Goal: Task Accomplishment & Management: Use online tool/utility

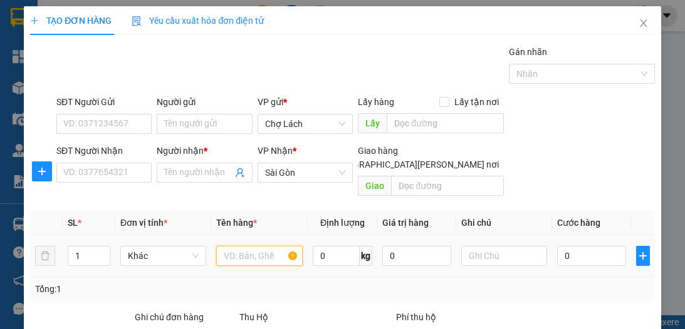
drag, startPoint x: 0, startPoint y: 0, endPoint x: 240, endPoint y: 111, distance: 264.3
click at [241, 246] on input "text" at bounding box center [259, 256] width 86 height 20
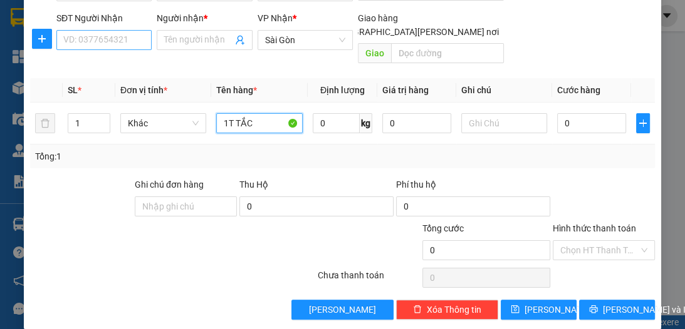
type input "1T TẮC"
click at [125, 38] on input "SĐT Người Nhận" at bounding box center [103, 40] width 95 height 20
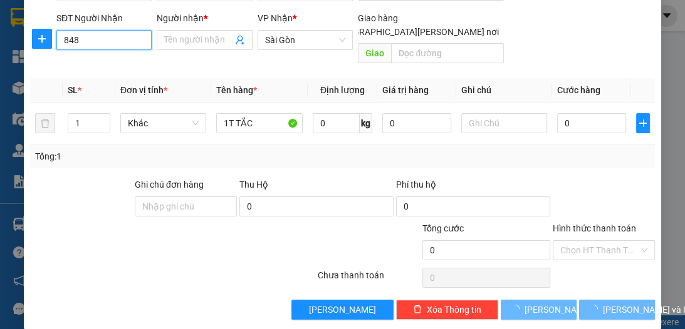
click at [91, 40] on input "848" at bounding box center [103, 40] width 95 height 20
click at [106, 36] on input "848" at bounding box center [103, 40] width 95 height 20
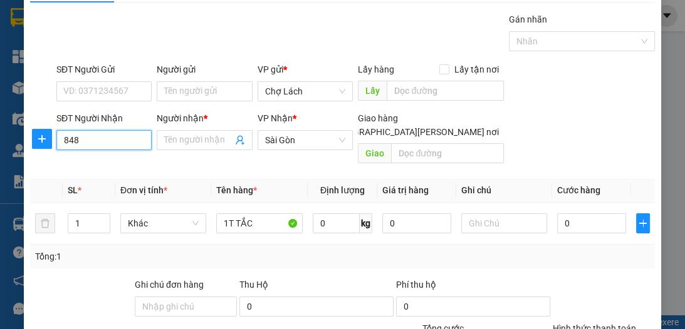
scroll to position [0, 0]
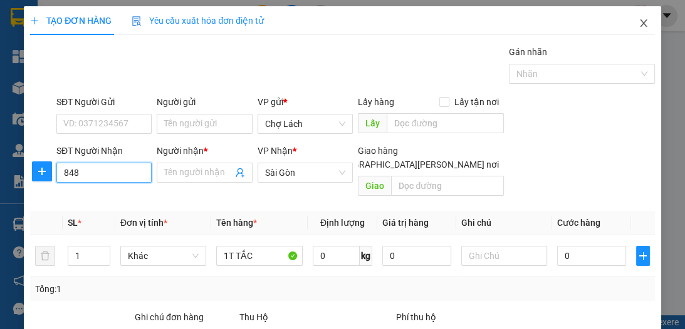
type input "848"
click at [638, 24] on icon "close" at bounding box center [643, 23] width 10 height 10
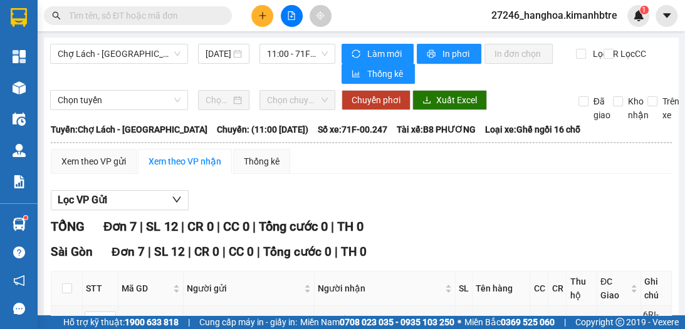
click at [140, 54] on span "Chợ Lách - [GEOGRAPHIC_DATA]" at bounding box center [119, 53] width 123 height 19
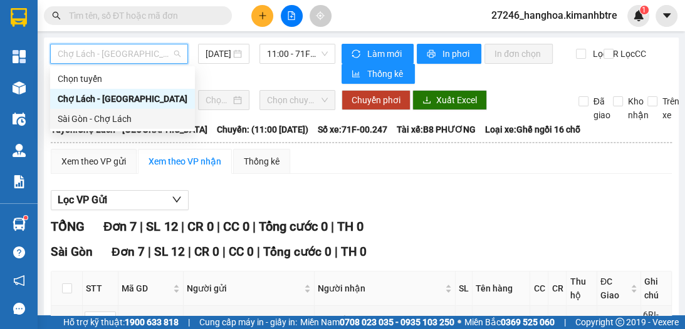
drag, startPoint x: 126, startPoint y: 118, endPoint x: 283, endPoint y: 29, distance: 180.6
click at [126, 117] on div "Sài Gòn - Chợ Lách" at bounding box center [123, 119] width 130 height 14
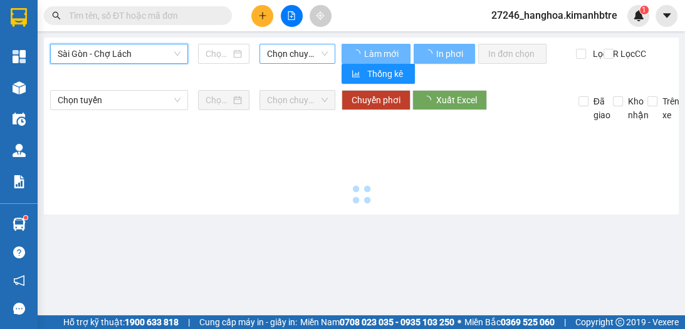
click at [278, 54] on span "Chọn chuyến" at bounding box center [297, 53] width 61 height 19
type input "[DATE]"
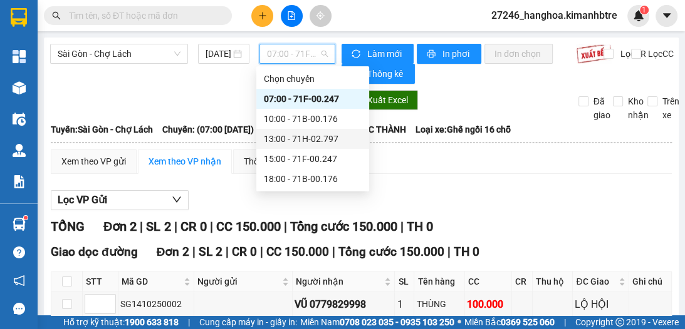
click at [301, 140] on div "13:00 - 71H-02.797" at bounding box center [313, 139] width 98 height 14
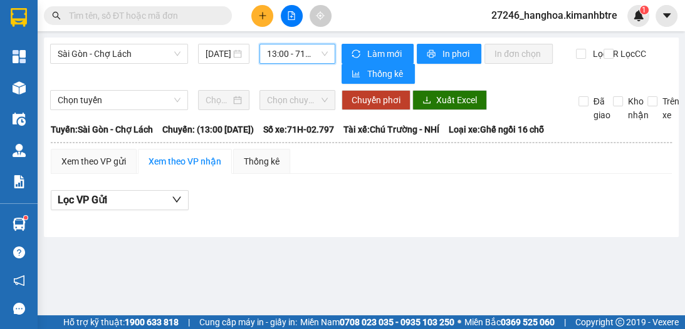
drag, startPoint x: 272, startPoint y: 60, endPoint x: 281, endPoint y: 76, distance: 18.8
click at [273, 60] on span "13:00 - 71H-02.797" at bounding box center [297, 53] width 61 height 19
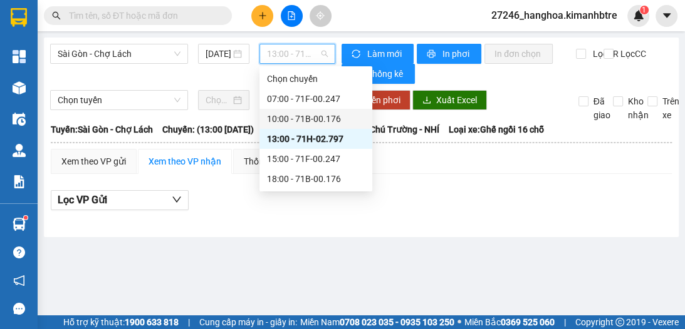
click at [303, 120] on div "10:00 - 71B-00.176" at bounding box center [316, 119] width 98 height 14
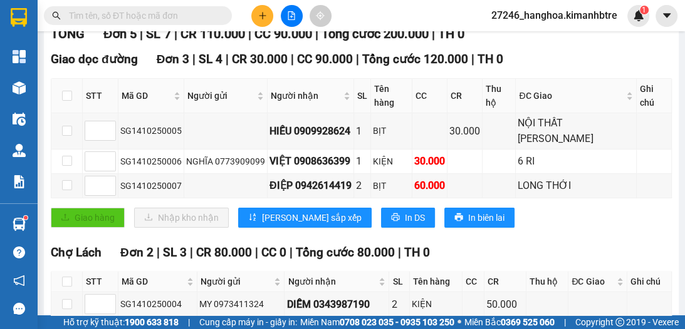
scroll to position [188, 0]
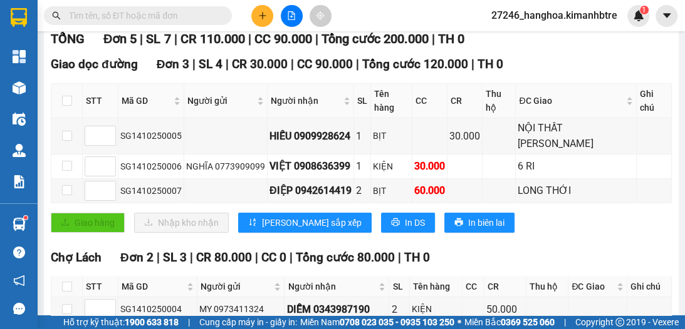
click at [145, 12] on input "text" at bounding box center [143, 16] width 148 height 14
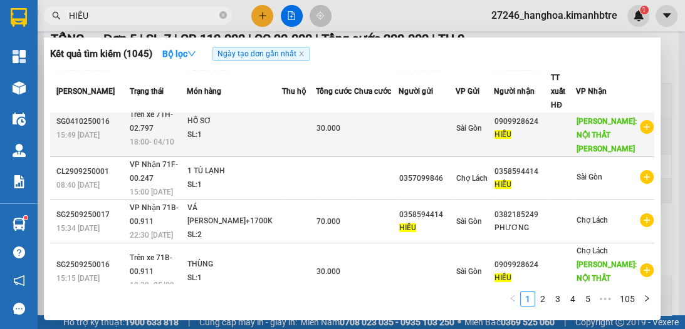
scroll to position [324, 0]
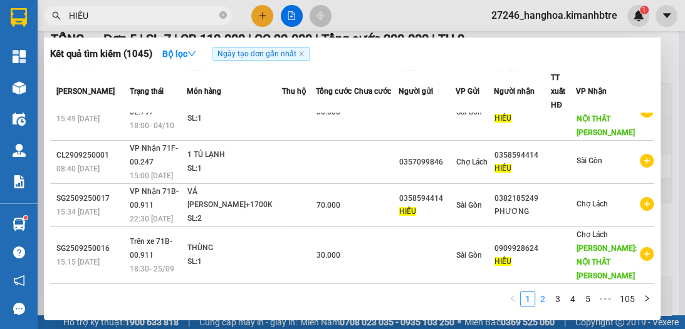
type input "HIẾU"
click at [544, 298] on link "2" at bounding box center [543, 300] width 14 height 14
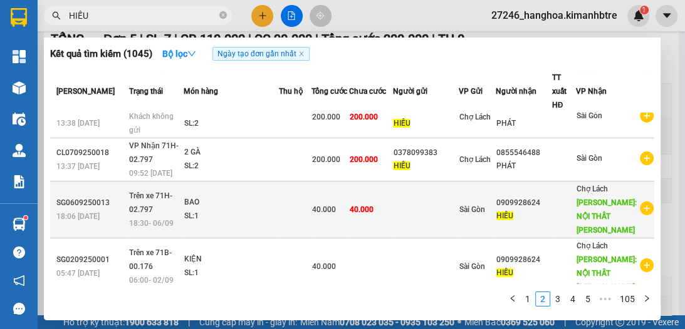
scroll to position [189, 0]
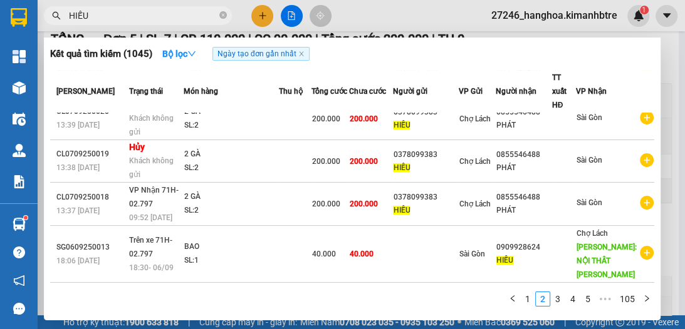
drag, startPoint x: 96, startPoint y: 18, endPoint x: 61, endPoint y: 20, distance: 35.1
click at [61, 20] on span "HIẾU" at bounding box center [138, 15] width 188 height 19
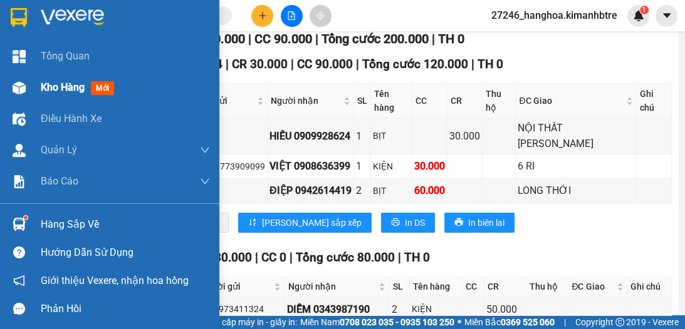
click at [68, 88] on span "Kho hàng" at bounding box center [63, 87] width 44 height 12
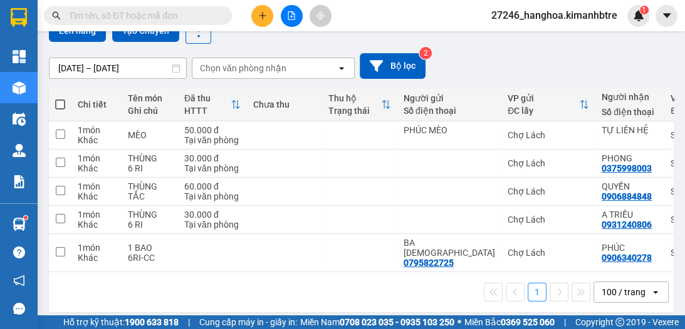
scroll to position [119, 0]
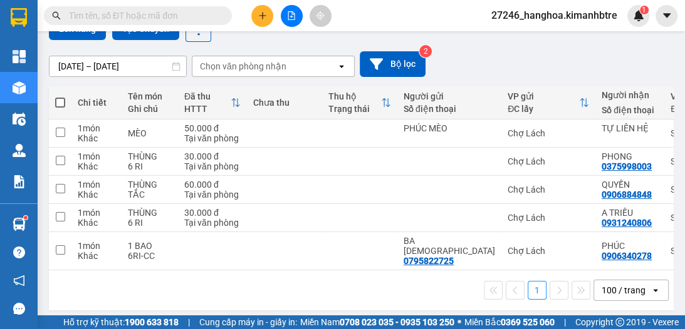
click at [287, 18] on icon "file-add" at bounding box center [291, 15] width 9 height 9
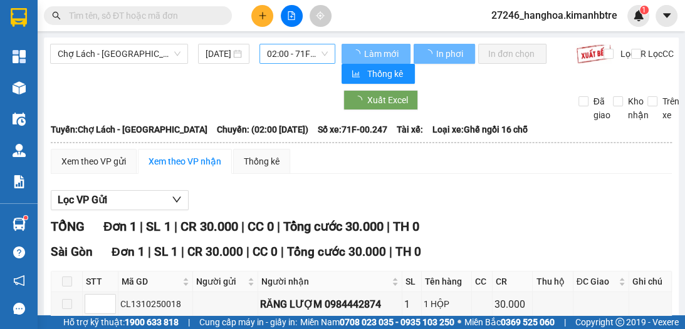
click at [278, 58] on span "02:00 - 71F-00.247" at bounding box center [297, 53] width 61 height 19
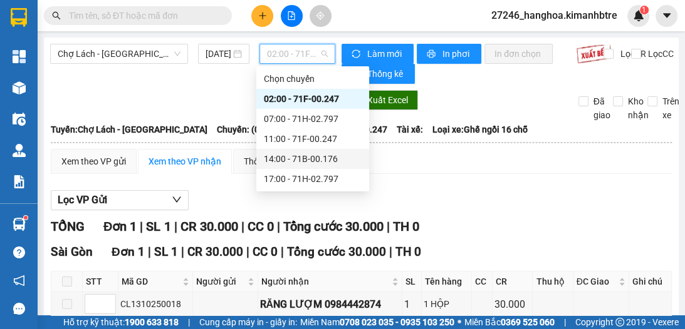
click at [287, 160] on div "14:00 - 71B-00.176" at bounding box center [313, 159] width 98 height 14
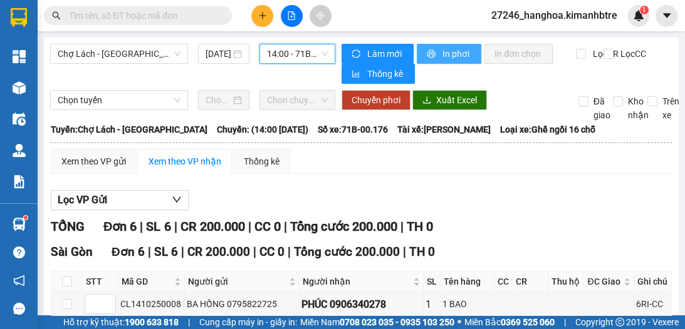
click at [442, 50] on span "In phơi" at bounding box center [456, 54] width 29 height 14
